Goal: Information Seeking & Learning: Learn about a topic

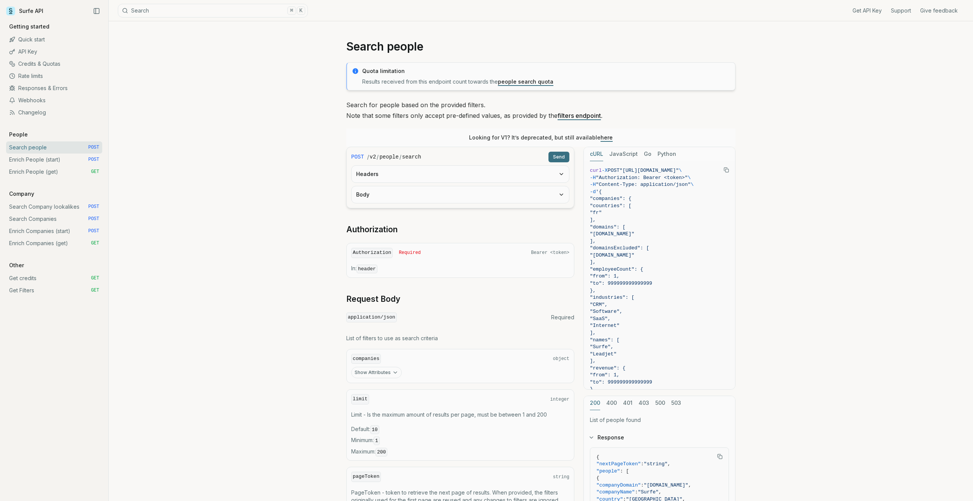
click at [38, 13] on link "Surfe API" at bounding box center [24, 10] width 37 height 11
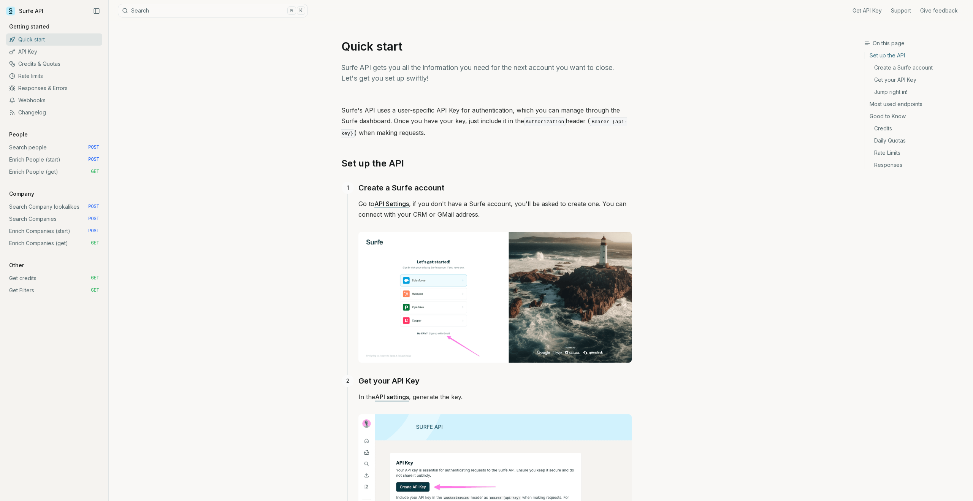
click at [25, 278] on link "Get credits GET" at bounding box center [54, 278] width 96 height 12
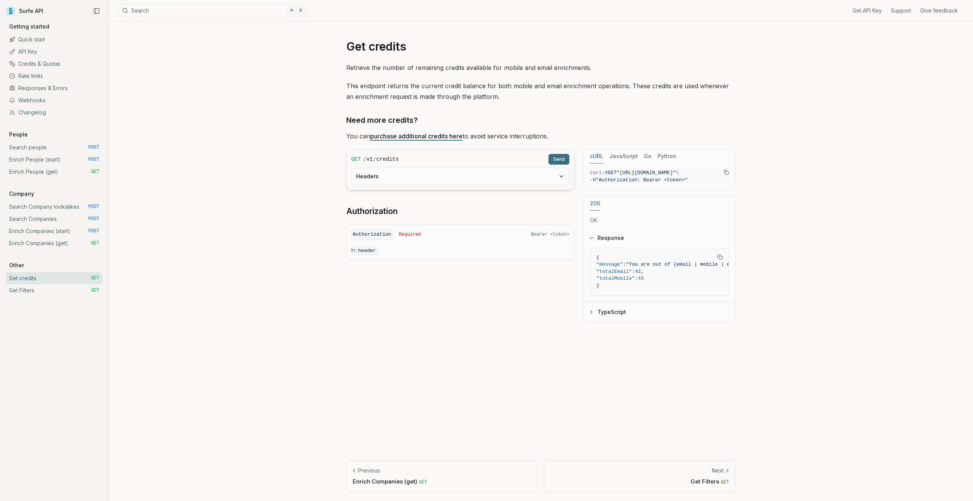
click at [32, 63] on link "Credits & Quotas" at bounding box center [54, 64] width 96 height 12
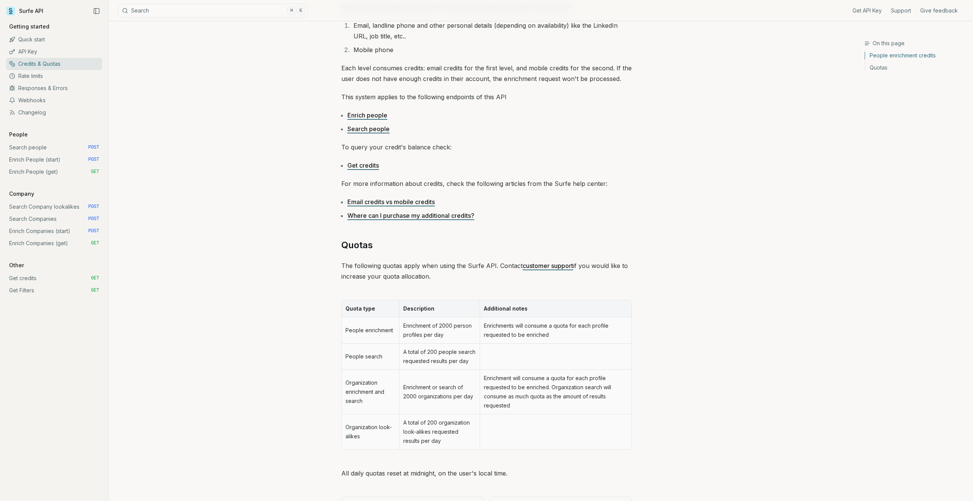
scroll to position [125, 0]
